Goal: Transaction & Acquisition: Book appointment/travel/reservation

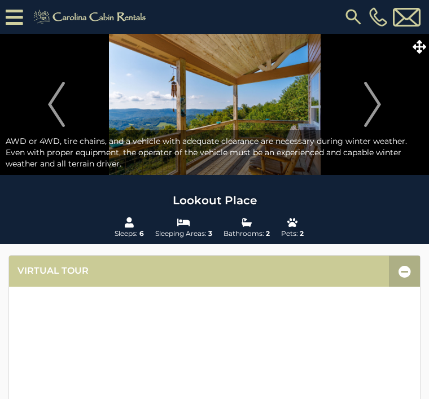
click at [376, 104] on img "Next" at bounding box center [372, 104] width 17 height 45
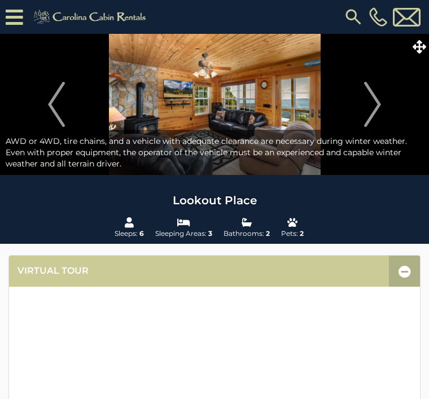
click at [377, 102] on img "Next" at bounding box center [372, 104] width 17 height 45
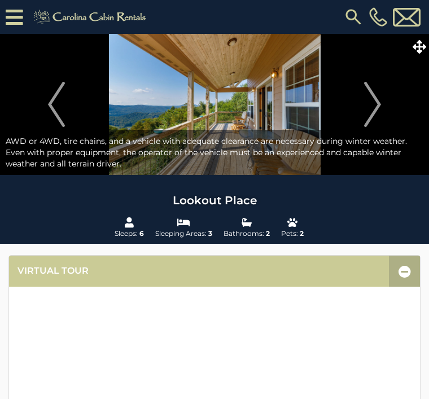
click at [376, 102] on img "Next" at bounding box center [372, 104] width 17 height 45
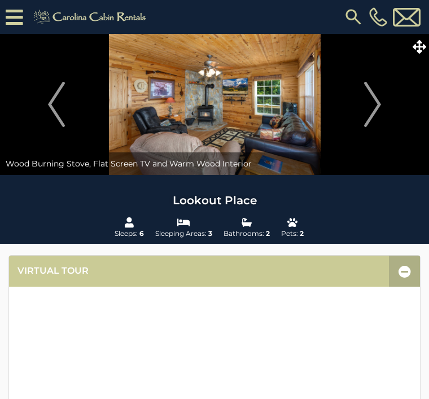
click at [378, 101] on img "Next" at bounding box center [372, 104] width 17 height 45
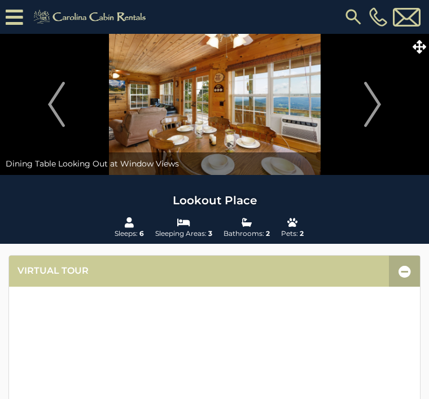
click at [375, 106] on img "Next" at bounding box center [372, 104] width 17 height 45
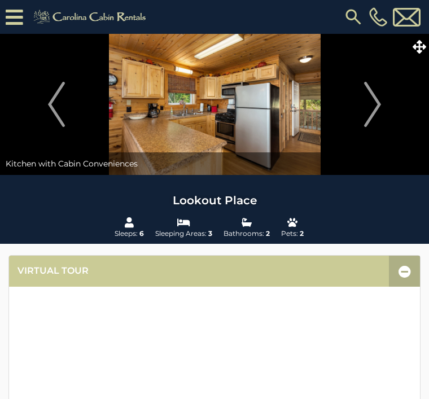
click at [380, 99] on img "Next" at bounding box center [372, 104] width 17 height 45
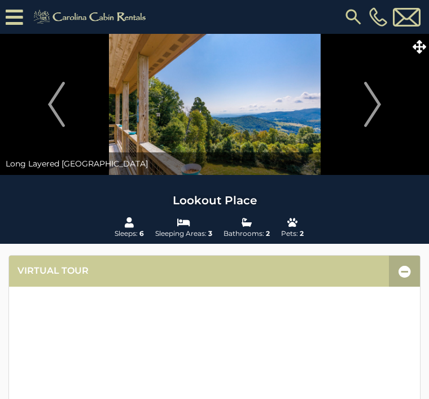
click at [371, 104] on img "Next" at bounding box center [372, 104] width 17 height 45
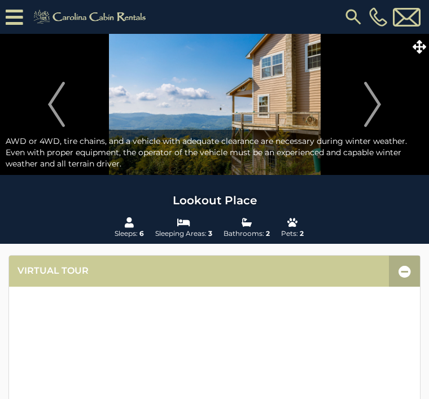
click at [374, 103] on img "Next" at bounding box center [372, 104] width 17 height 45
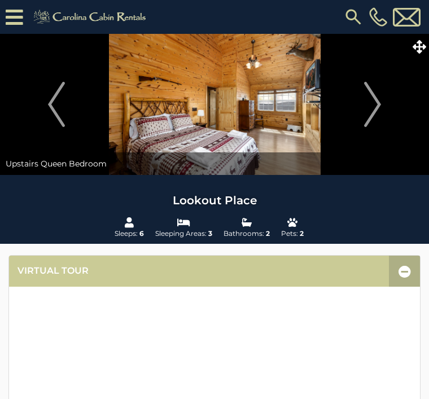
click at [373, 107] on img "Next" at bounding box center [372, 104] width 17 height 45
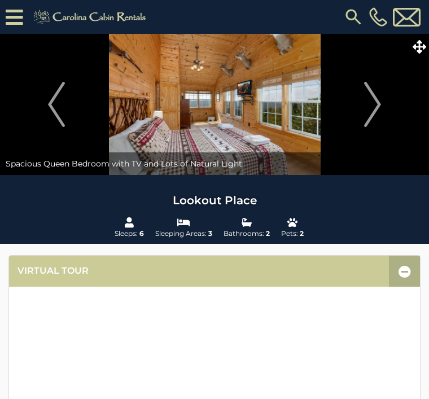
click at [378, 105] on img "Next" at bounding box center [372, 104] width 17 height 45
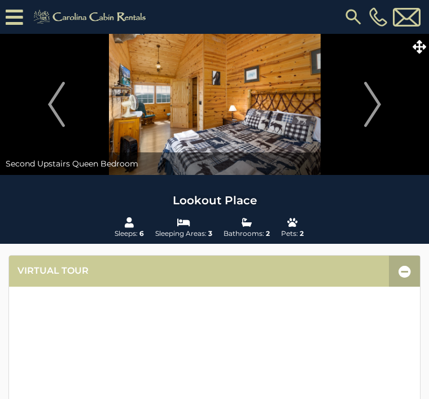
click at [378, 104] on img "Next" at bounding box center [372, 104] width 17 height 45
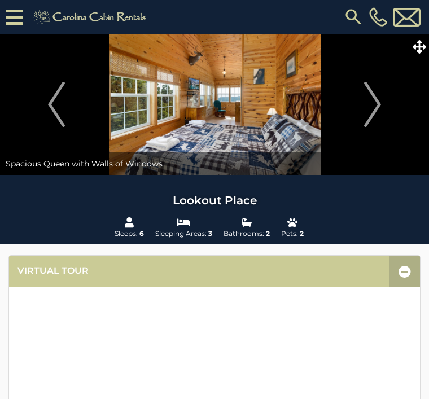
click at [376, 108] on img "Next" at bounding box center [372, 104] width 17 height 45
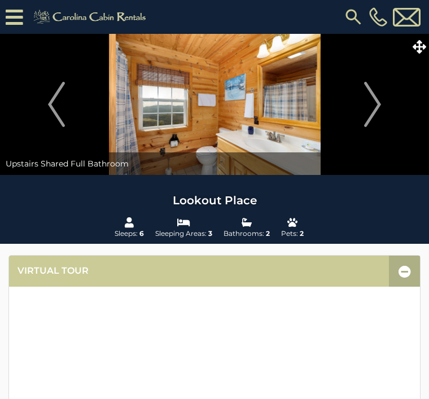
click at [374, 105] on img "Next" at bounding box center [372, 104] width 17 height 45
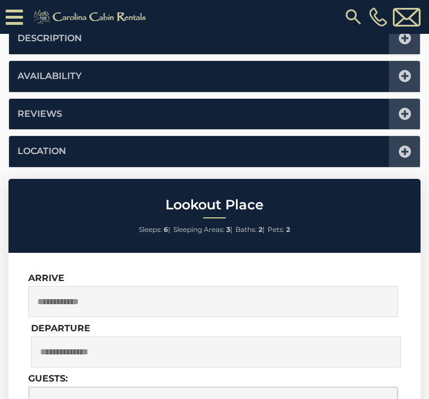
scroll to position [658, 0]
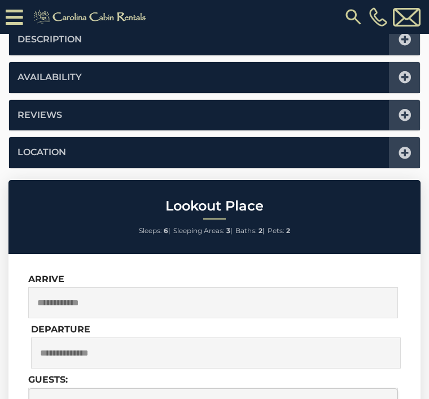
click at [405, 147] on icon at bounding box center [404, 153] width 12 height 12
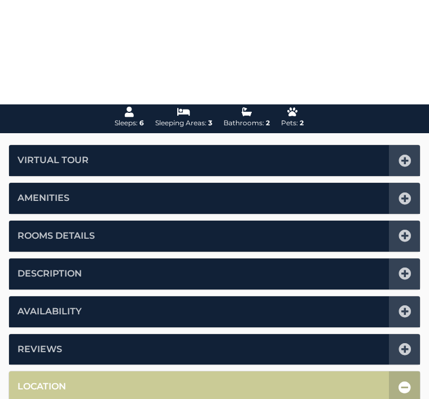
scroll to position [0, 0]
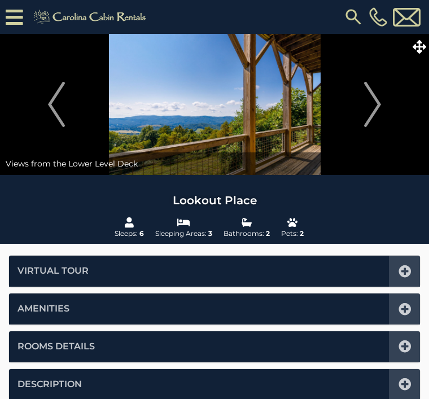
click at [378, 107] on img "Next" at bounding box center [372, 104] width 17 height 45
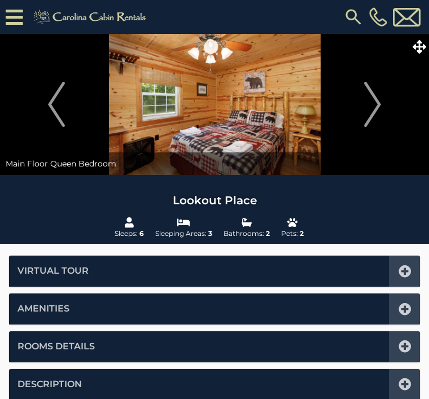
click at [373, 104] on img "Next" at bounding box center [372, 104] width 17 height 45
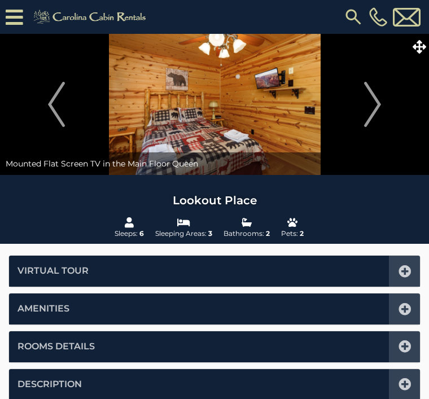
click at [375, 102] on img "Next" at bounding box center [372, 104] width 17 height 45
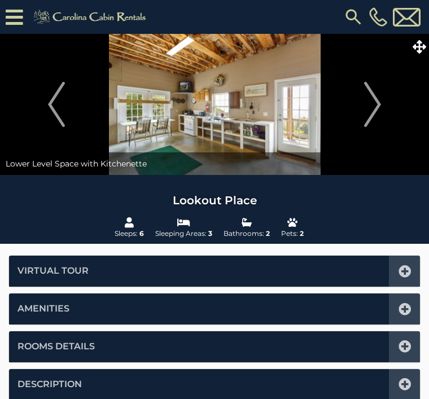
click at [372, 100] on img "Next" at bounding box center [372, 104] width 17 height 45
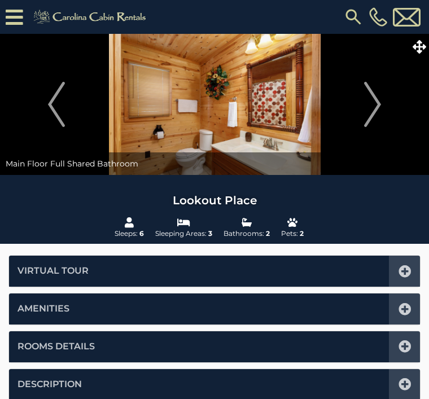
click at [371, 107] on img "Next" at bounding box center [372, 104] width 17 height 45
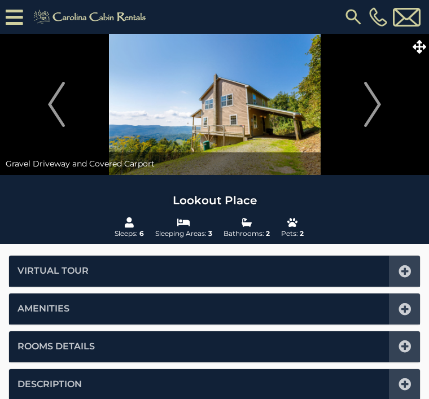
click at [370, 107] on img "Next" at bounding box center [372, 104] width 17 height 45
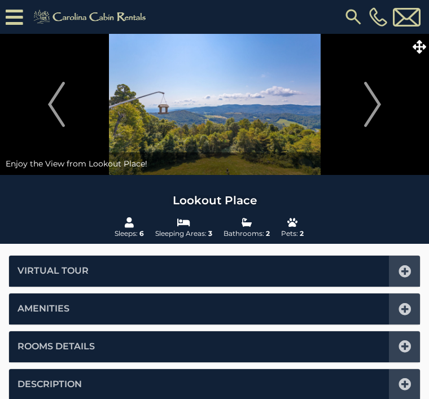
click at [373, 102] on img "Next" at bounding box center [372, 104] width 17 height 45
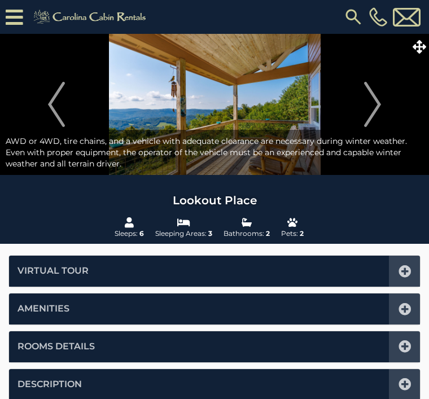
click at [371, 113] on img "Next" at bounding box center [372, 104] width 17 height 45
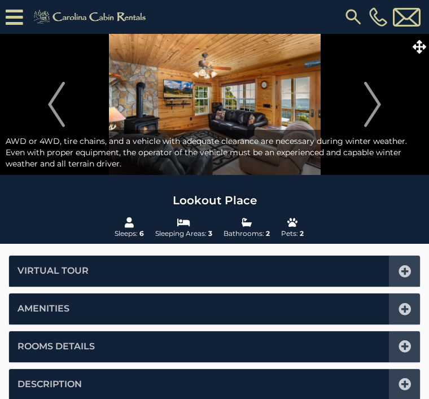
click at [372, 104] on img "Next" at bounding box center [372, 104] width 17 height 45
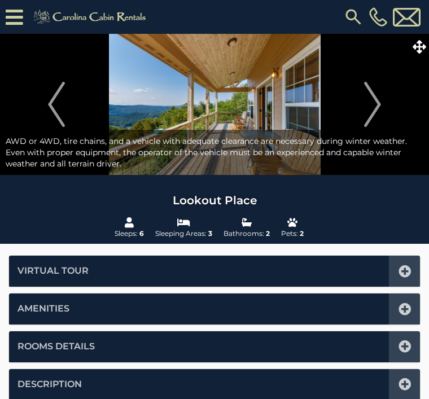
click at [373, 104] on img "Next" at bounding box center [372, 104] width 17 height 45
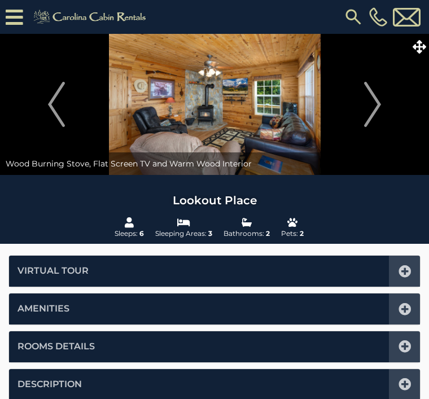
click at [372, 102] on img "Next" at bounding box center [372, 104] width 17 height 45
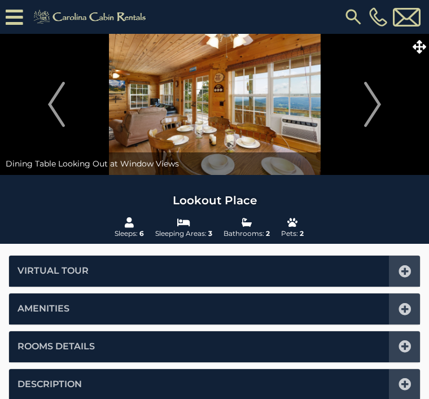
click at [373, 107] on img "Next" at bounding box center [372, 104] width 17 height 45
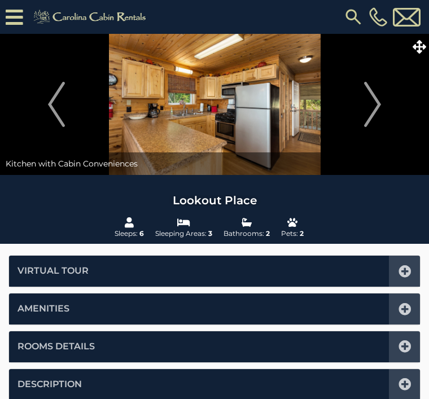
click at [408, 305] on icon at bounding box center [404, 309] width 12 height 12
